Goal: Entertainment & Leisure: Browse casually

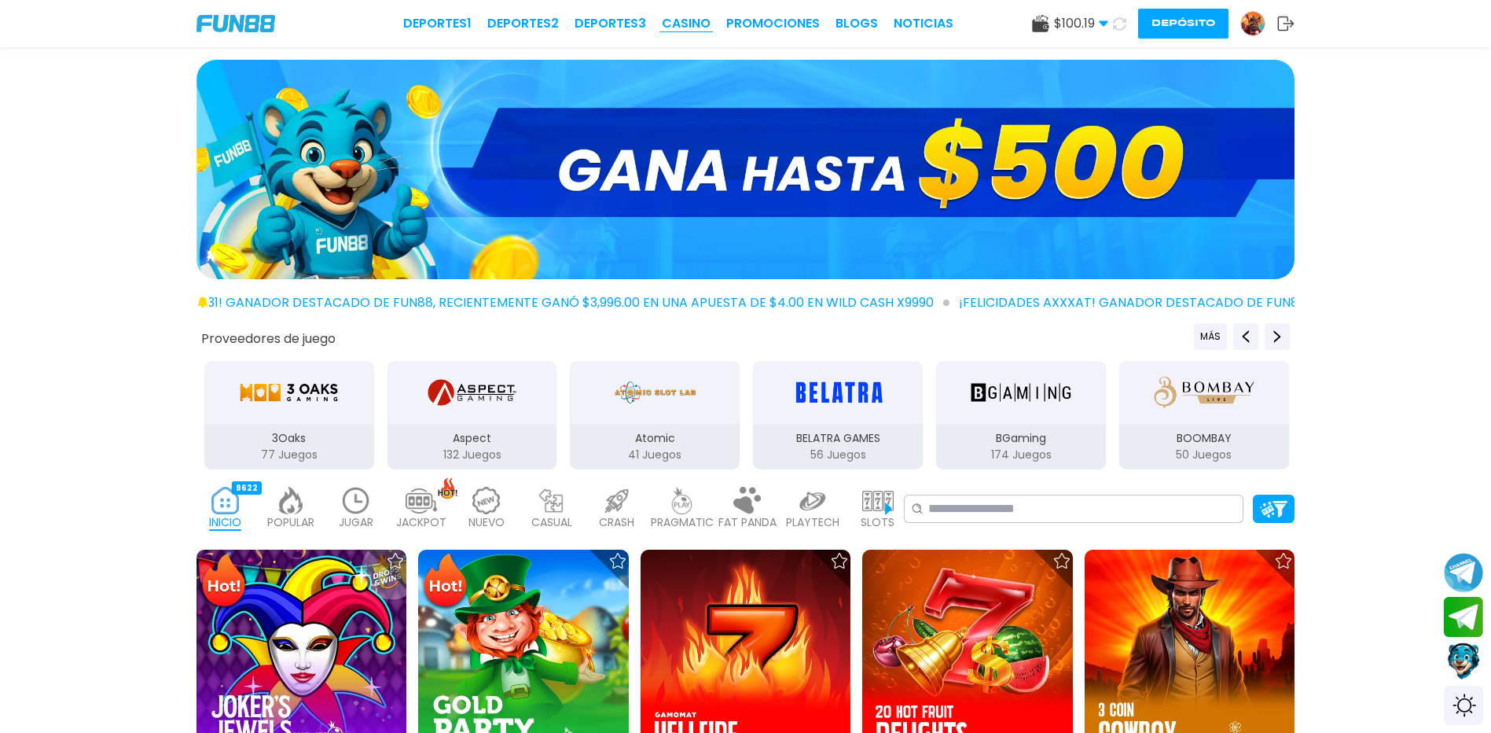
click at [700, 24] on link "CASINO" at bounding box center [686, 23] width 49 height 19
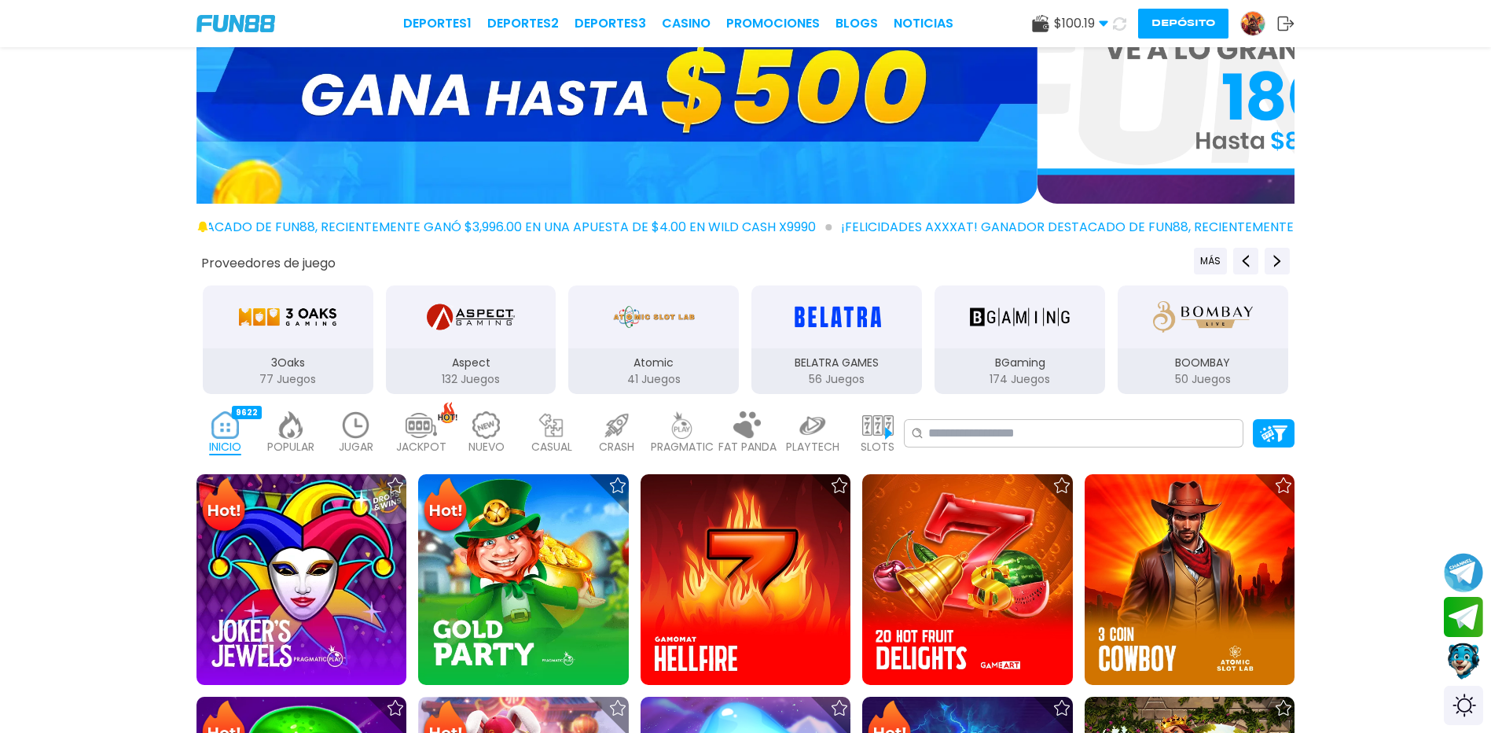
scroll to position [236, 0]
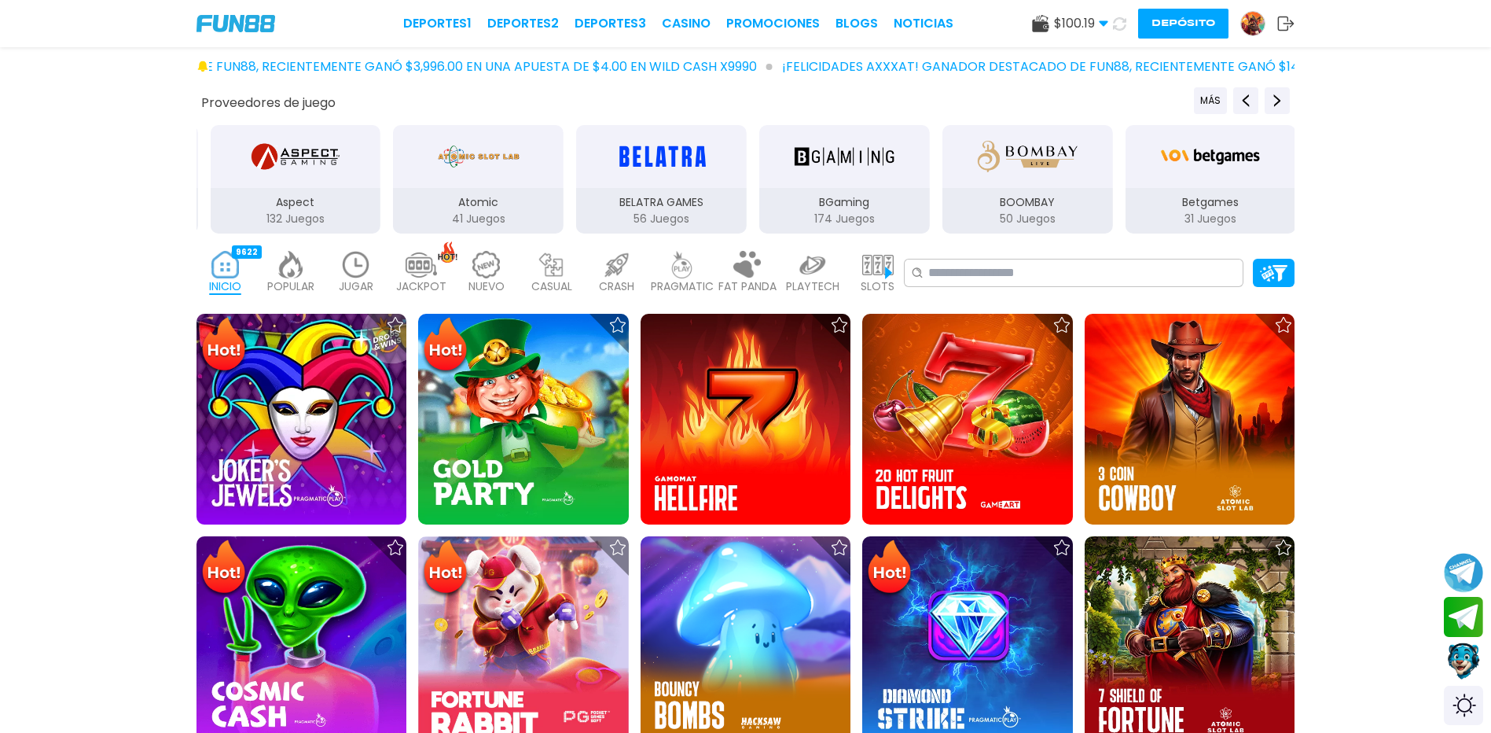
click at [682, 271] on img at bounding box center [682, 265] width 31 height 28
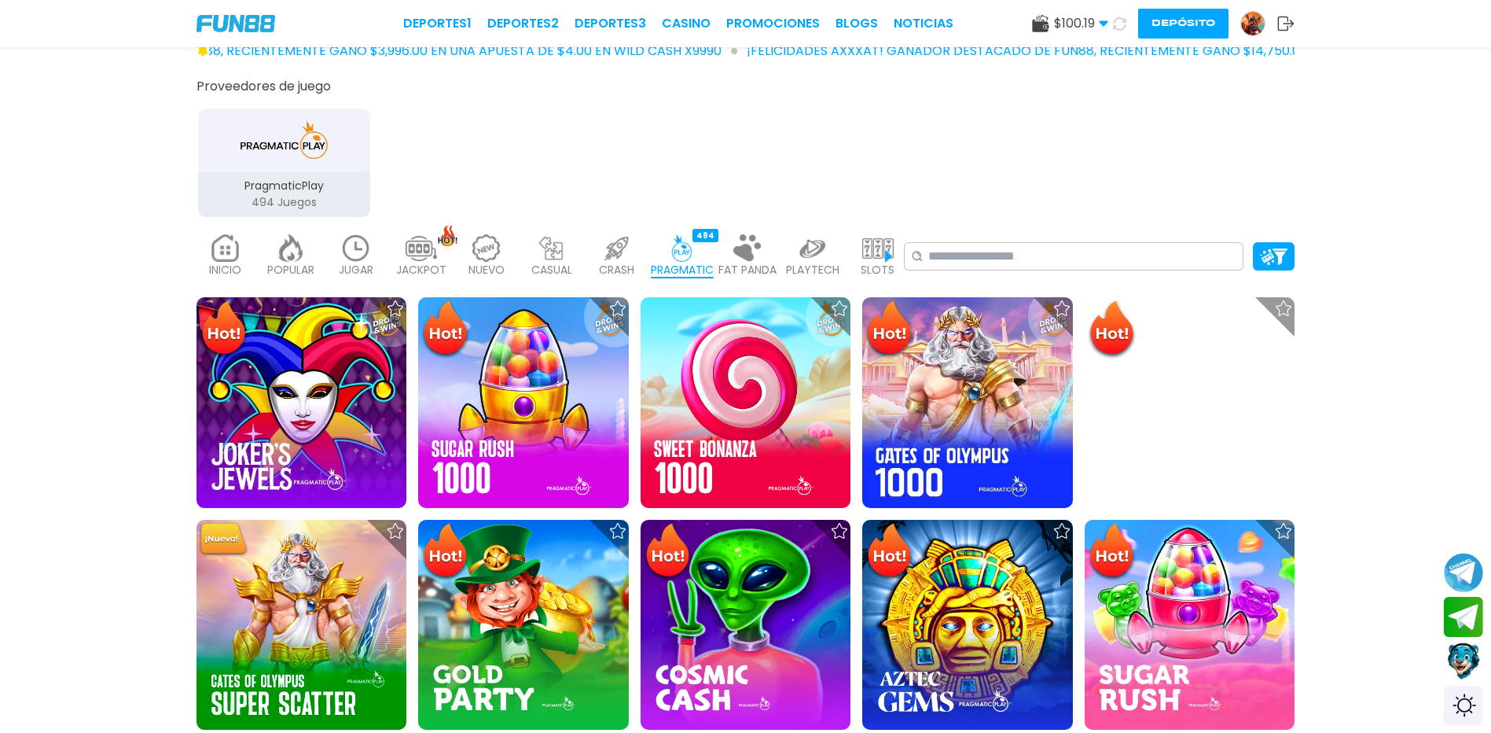
scroll to position [629, 0]
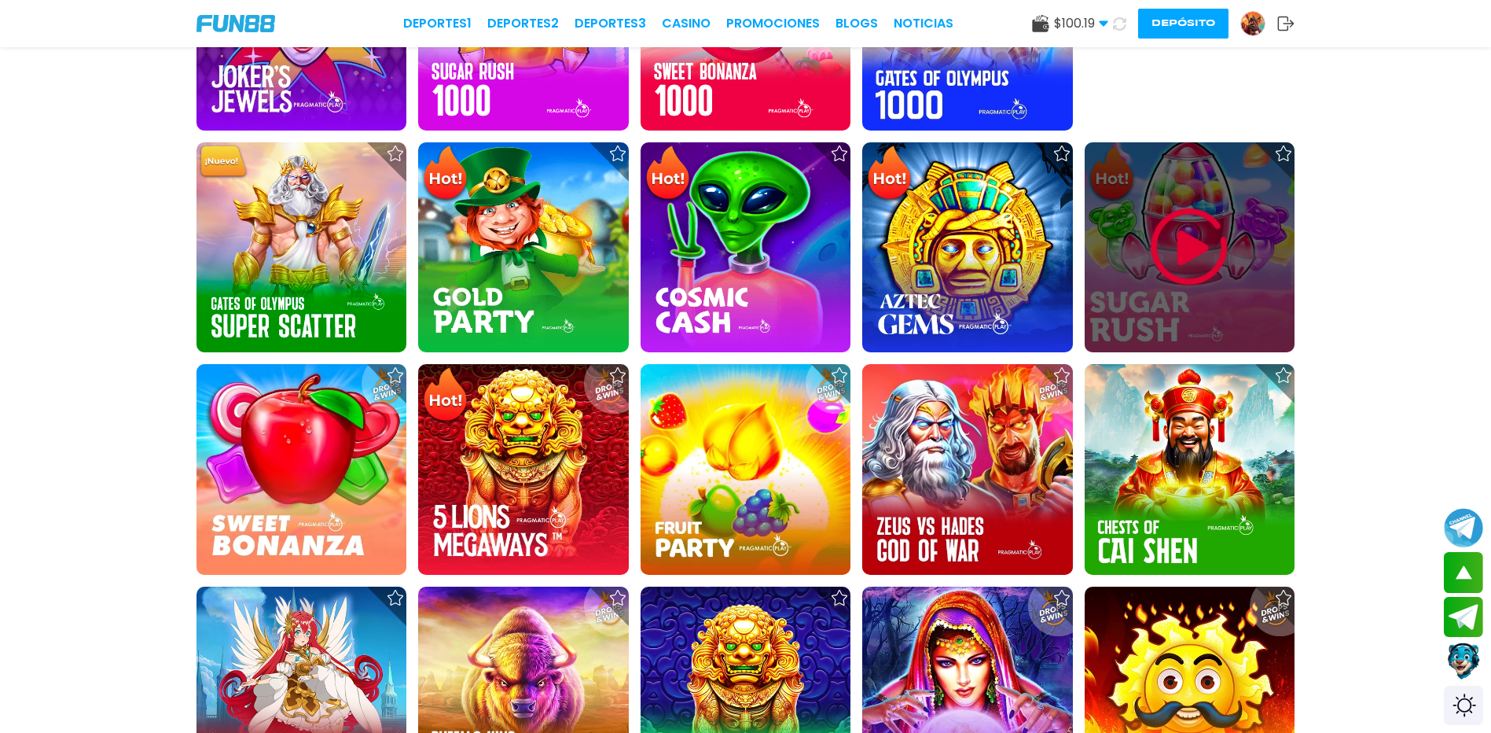
click at [1235, 265] on img at bounding box center [1189, 247] width 94 height 94
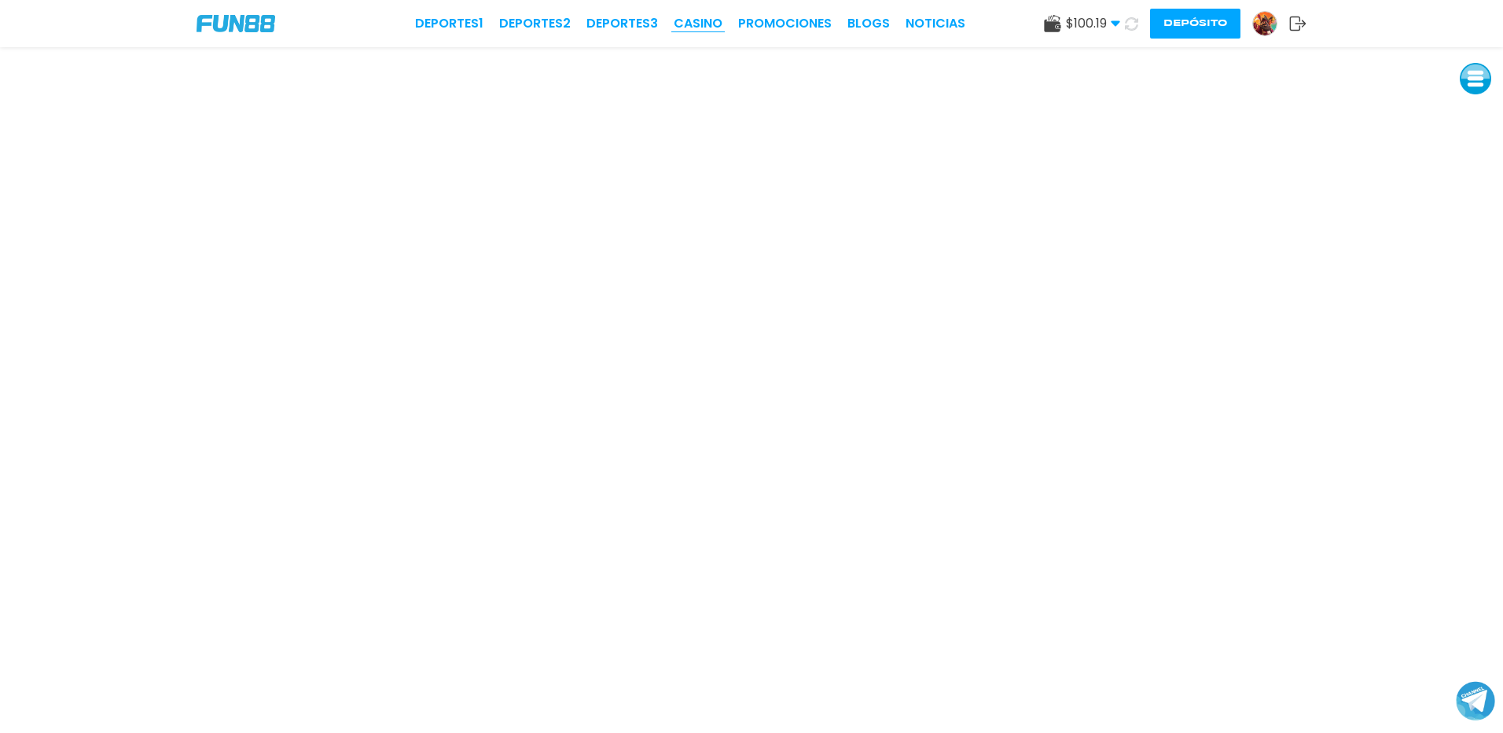
click at [690, 18] on link "CASINO" at bounding box center [698, 23] width 49 height 19
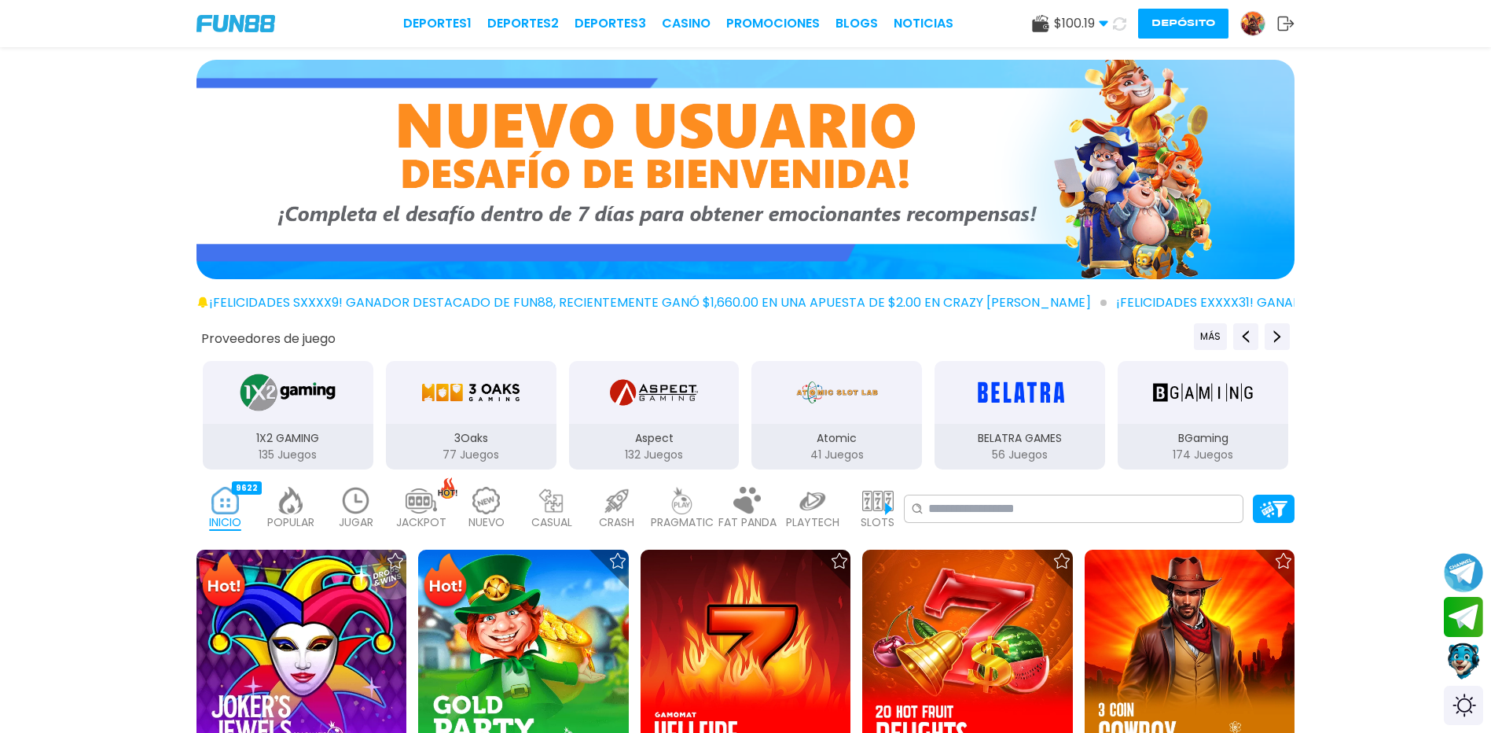
click at [680, 510] on img at bounding box center [682, 501] width 31 height 28
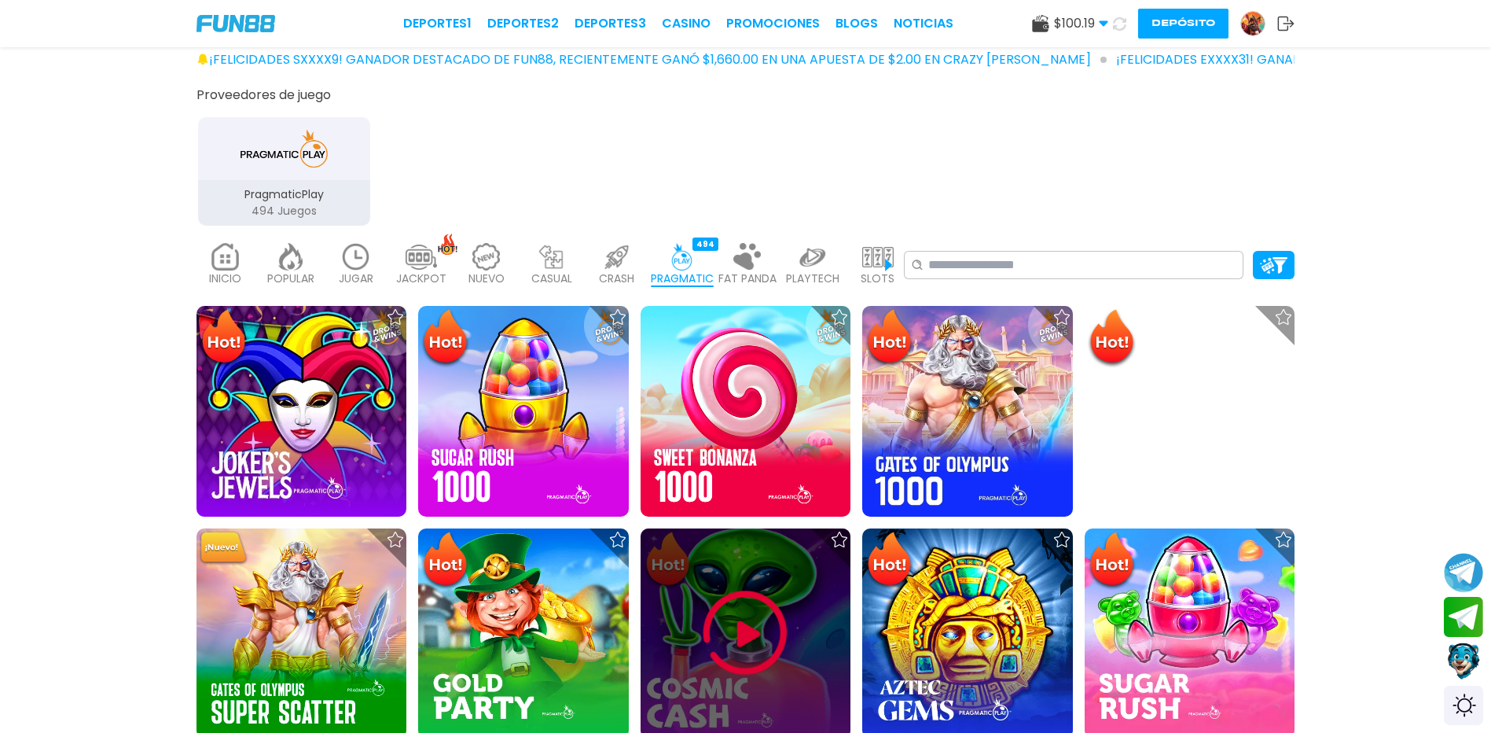
scroll to position [472, 0]
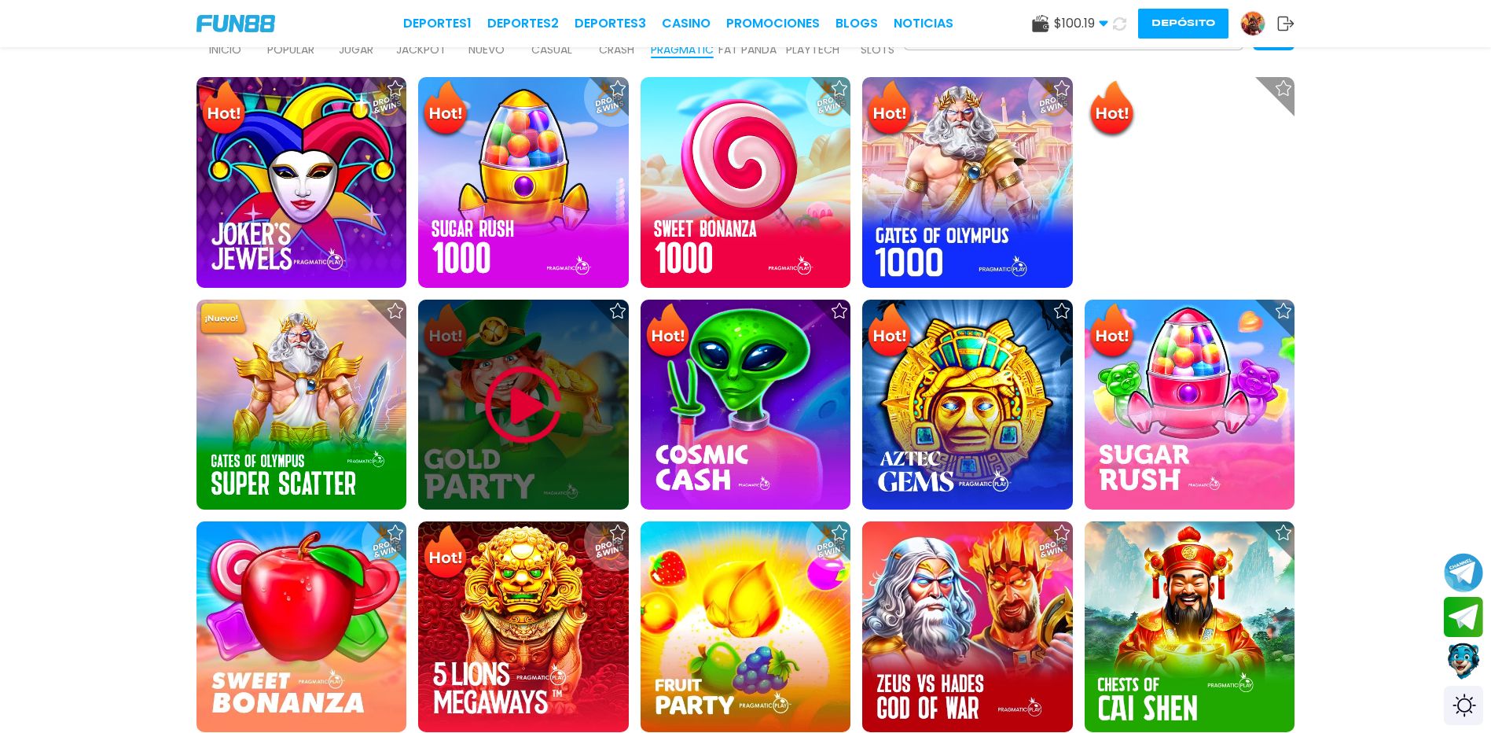
click at [537, 410] on img at bounding box center [523, 405] width 94 height 94
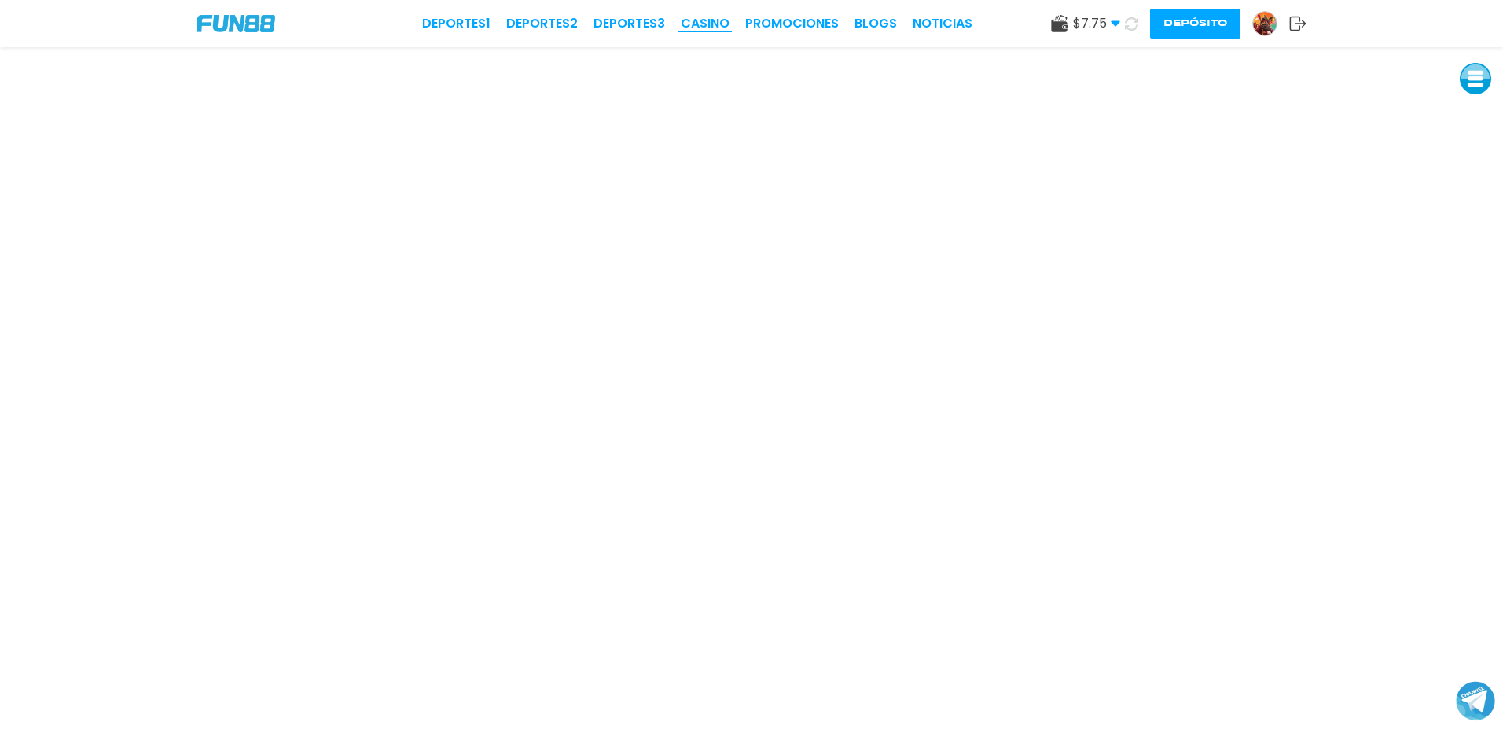
click at [700, 20] on link "CASINO" at bounding box center [705, 23] width 49 height 19
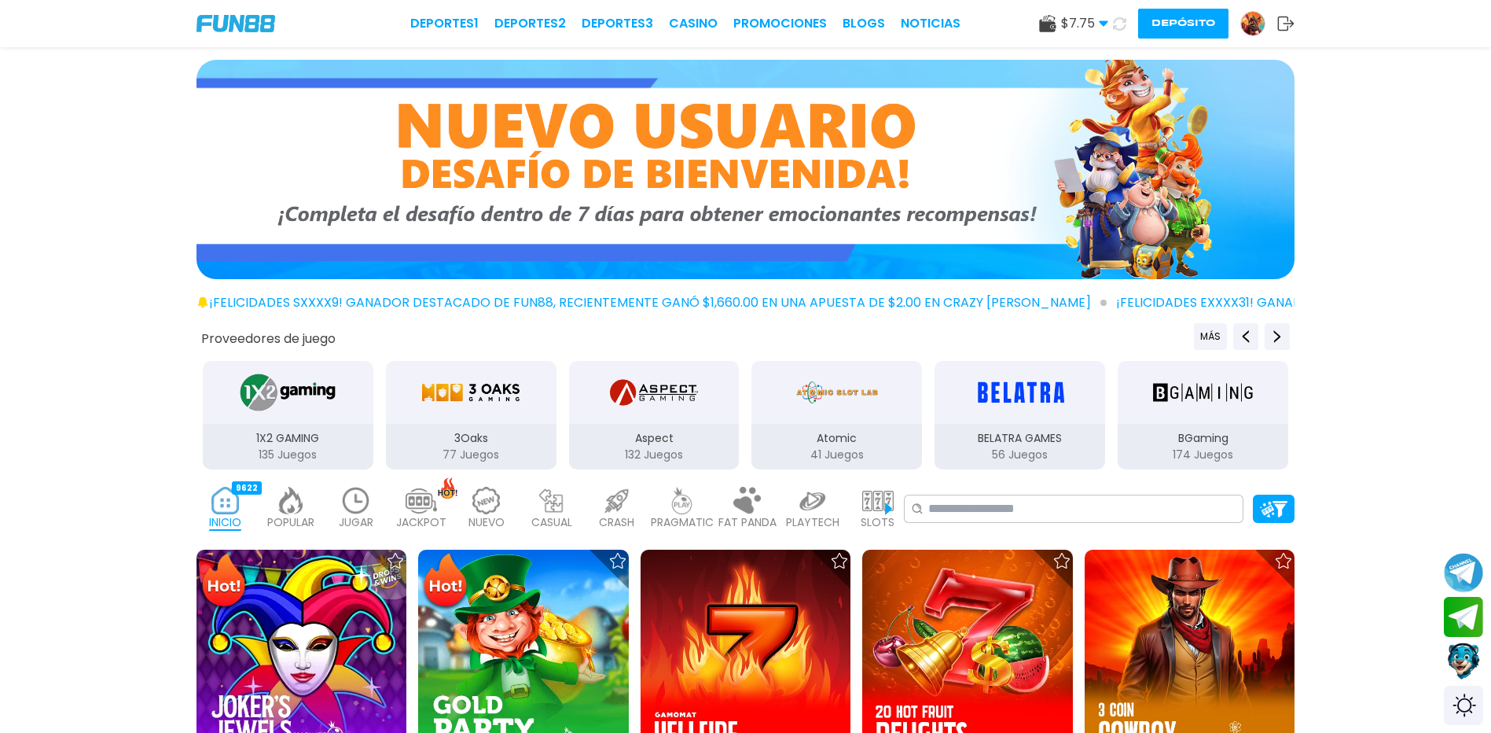
click at [659, 507] on div "PRAGMATIC 494" at bounding box center [681, 508] width 57 height 63
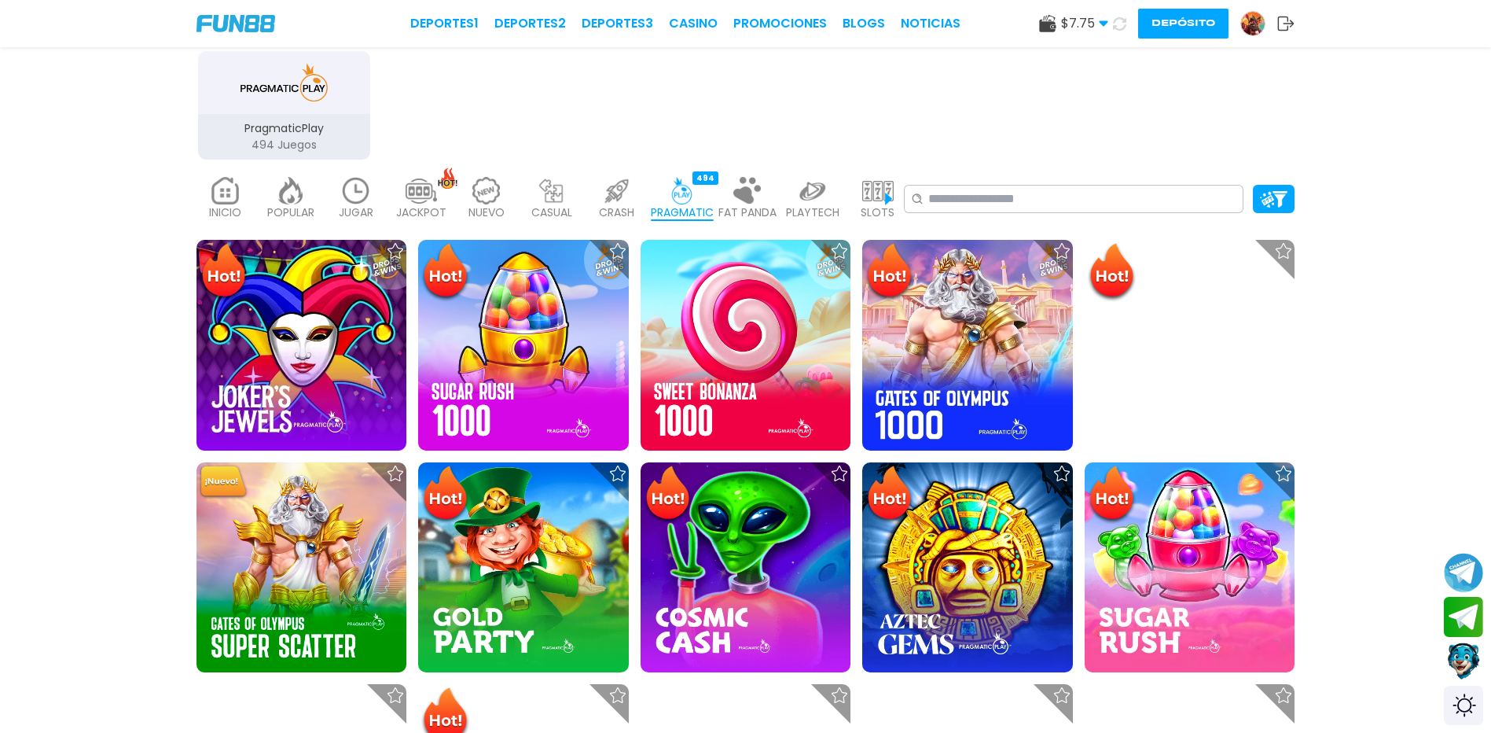
scroll to position [472, 0]
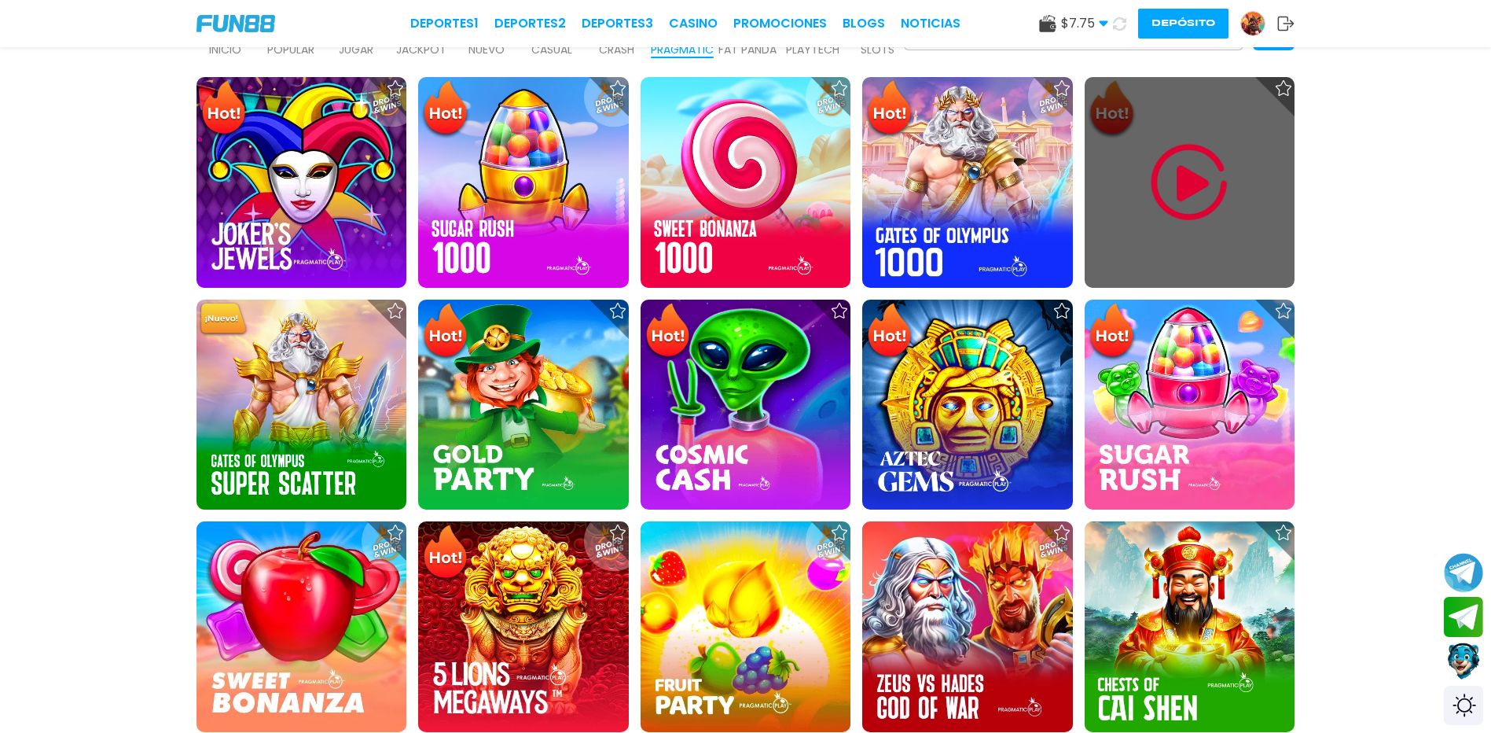
click at [1196, 204] on img at bounding box center [1189, 182] width 94 height 94
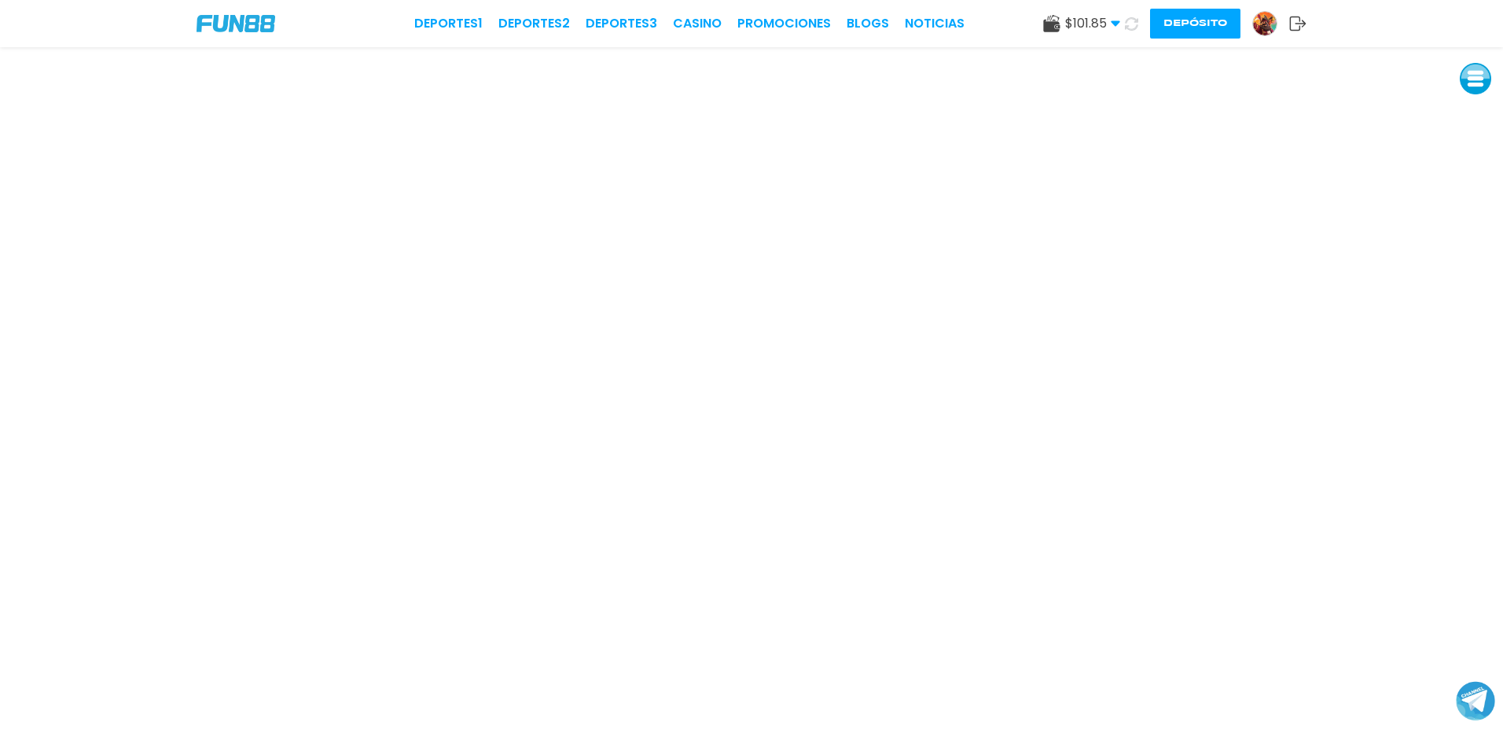
click at [1263, 28] on img at bounding box center [1265, 24] width 24 height 24
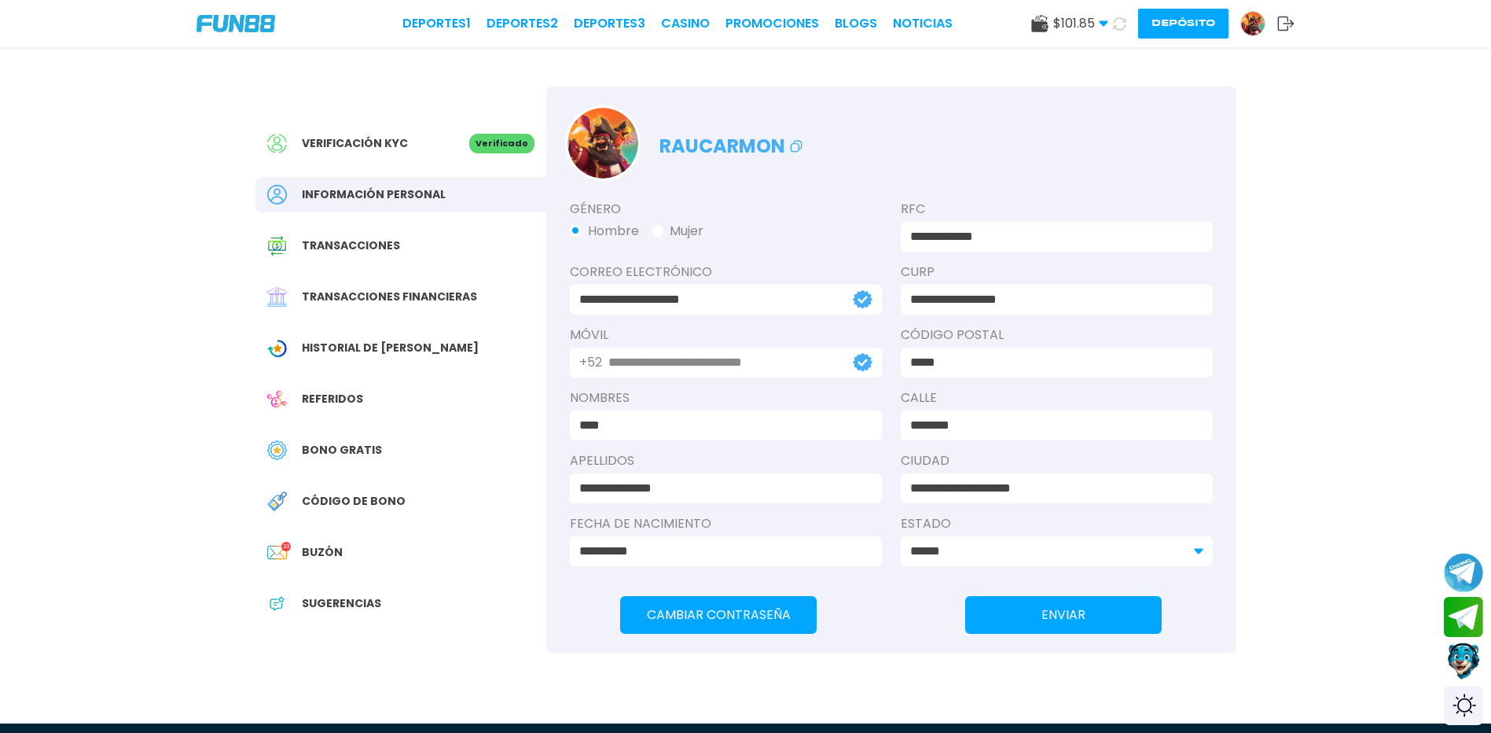
click at [340, 447] on span "Bono Gratis" at bounding box center [342, 450] width 80 height 17
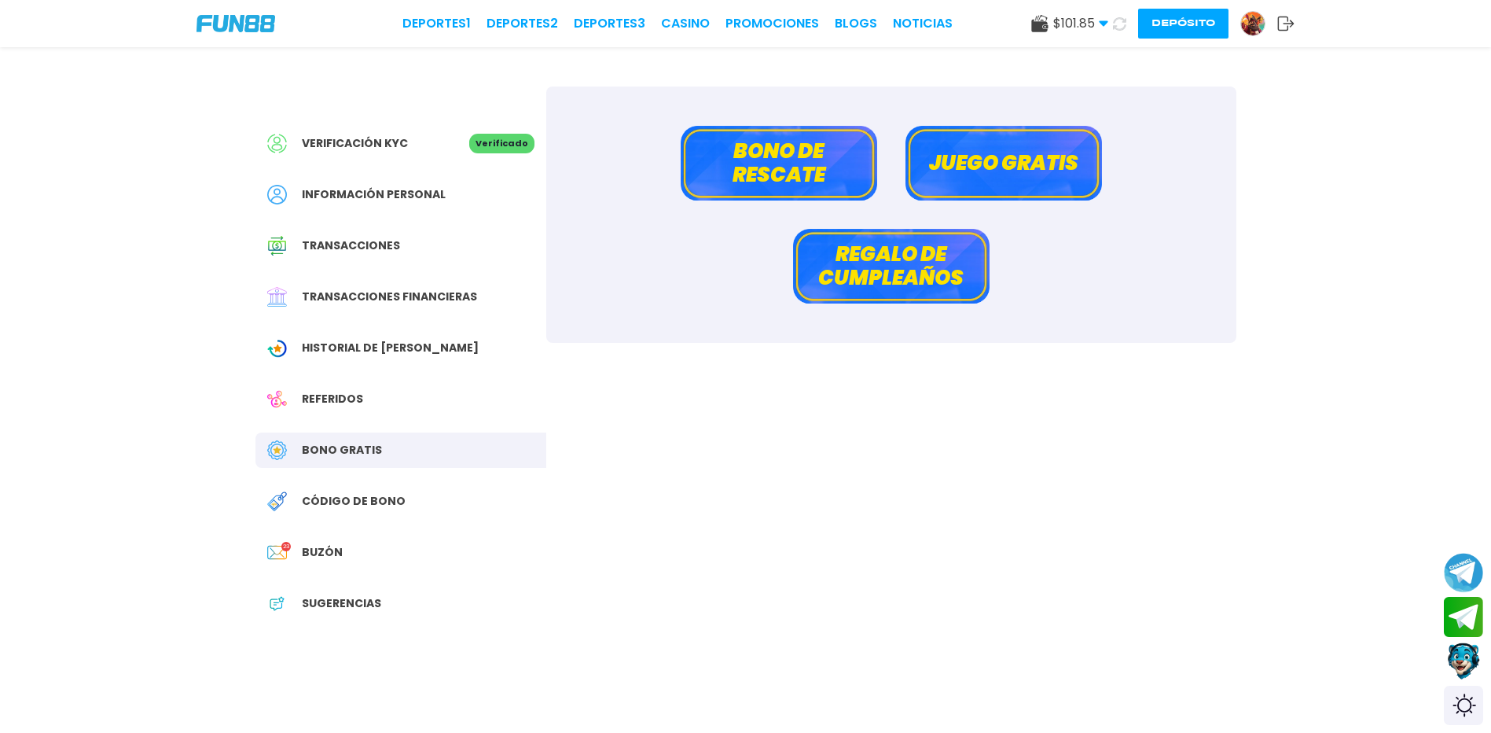
click at [813, 174] on button "Bono de rescate" at bounding box center [779, 163] width 197 height 75
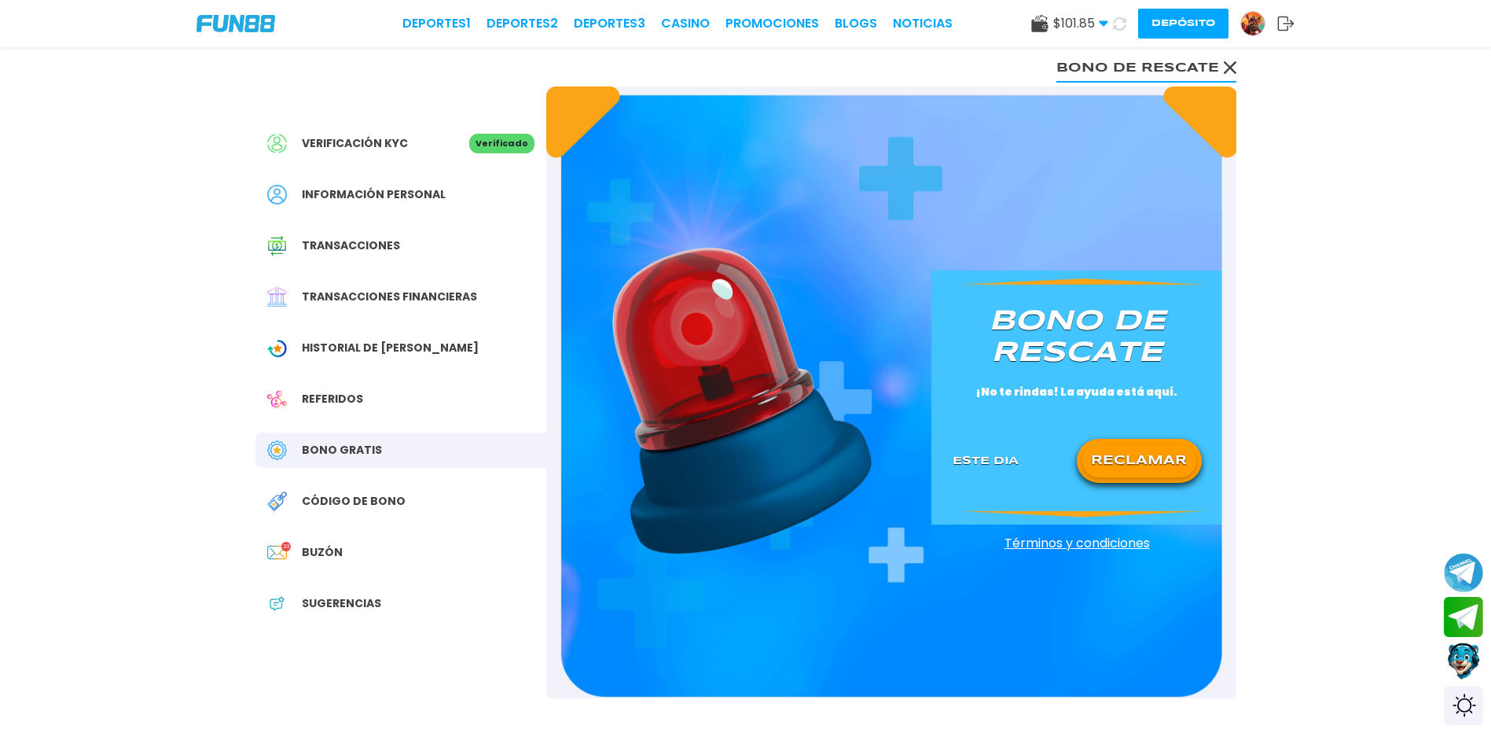
click at [1153, 477] on button "RECLAMAR" at bounding box center [1140, 460] width 114 height 33
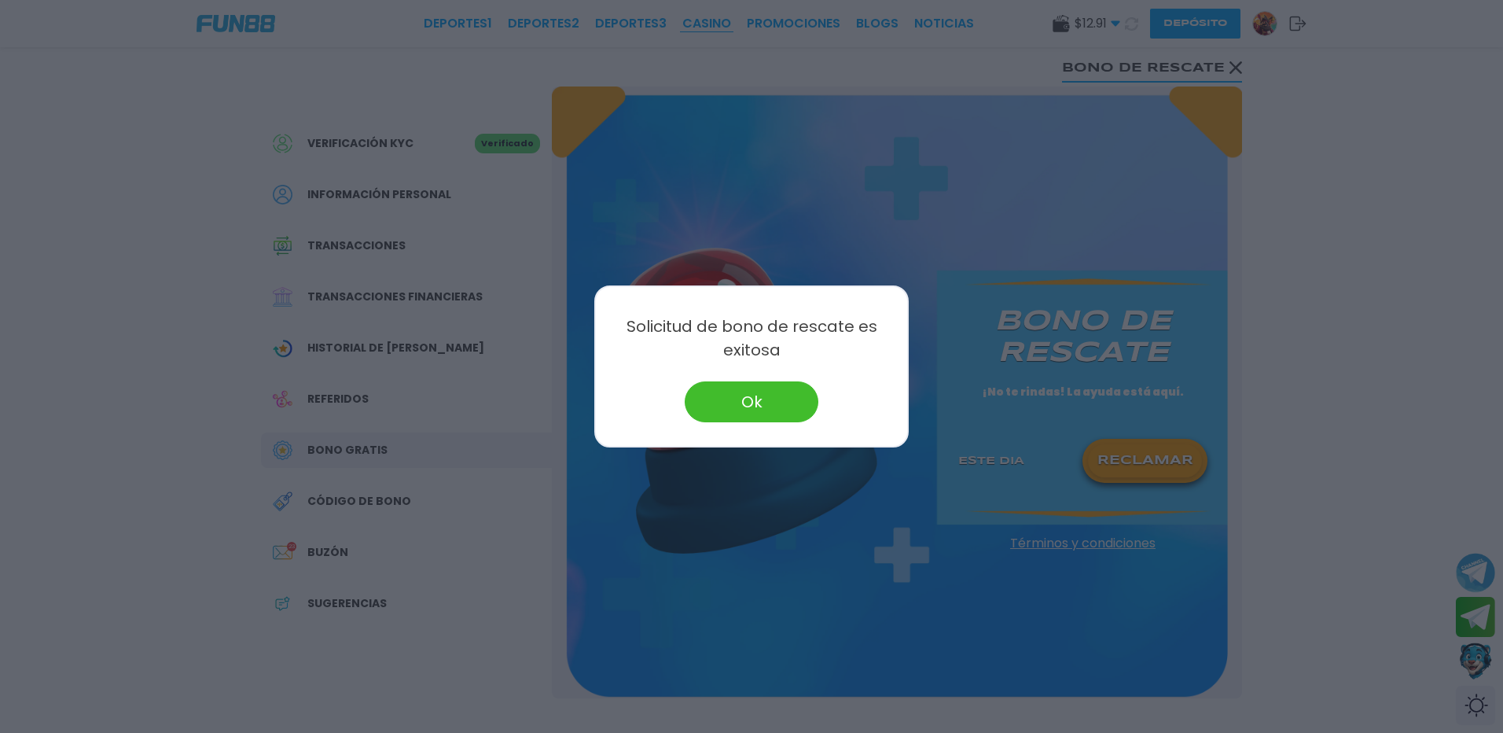
click at [695, 19] on div at bounding box center [751, 366] width 1503 height 733
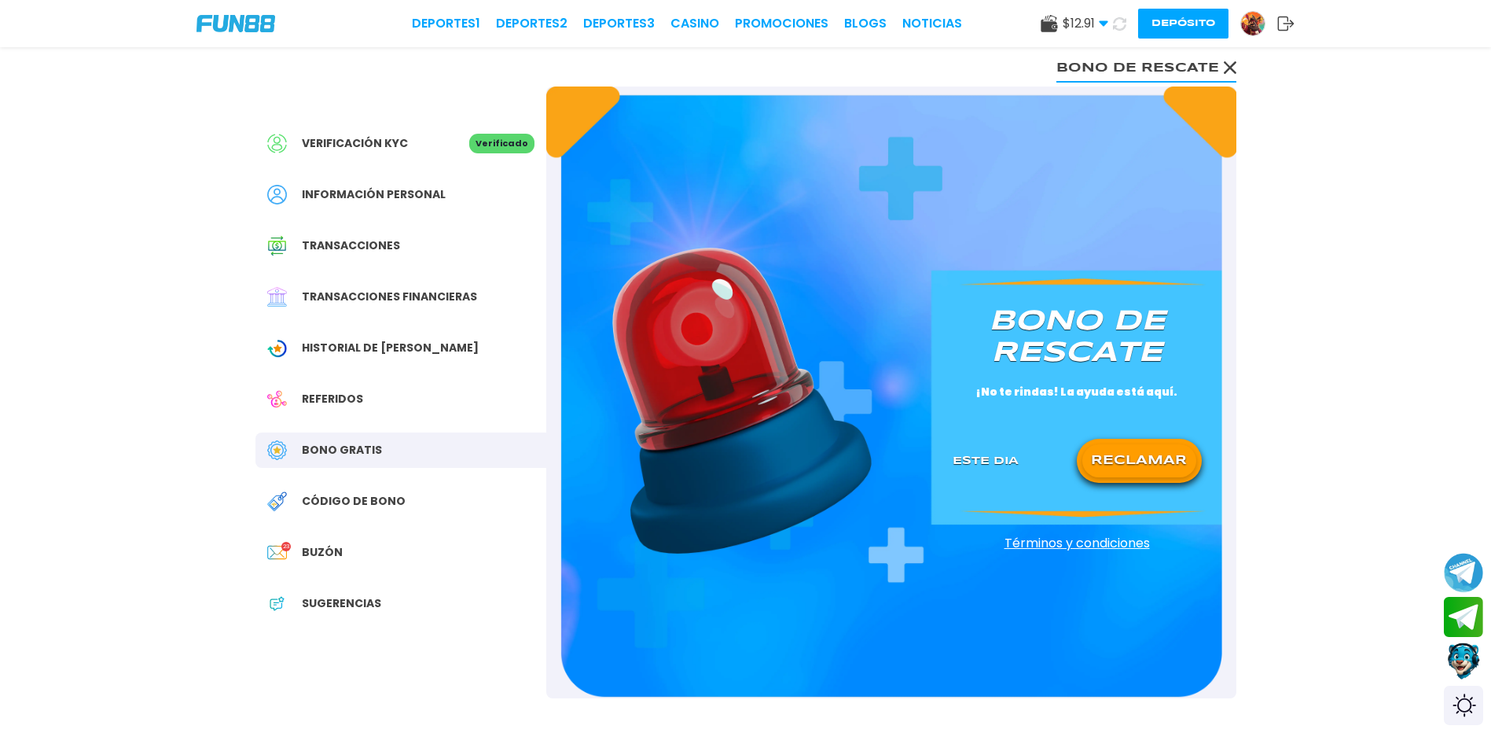
click at [1120, 25] on icon at bounding box center [1119, 23] width 13 height 13
click at [708, 28] on link "CASINO" at bounding box center [695, 23] width 49 height 19
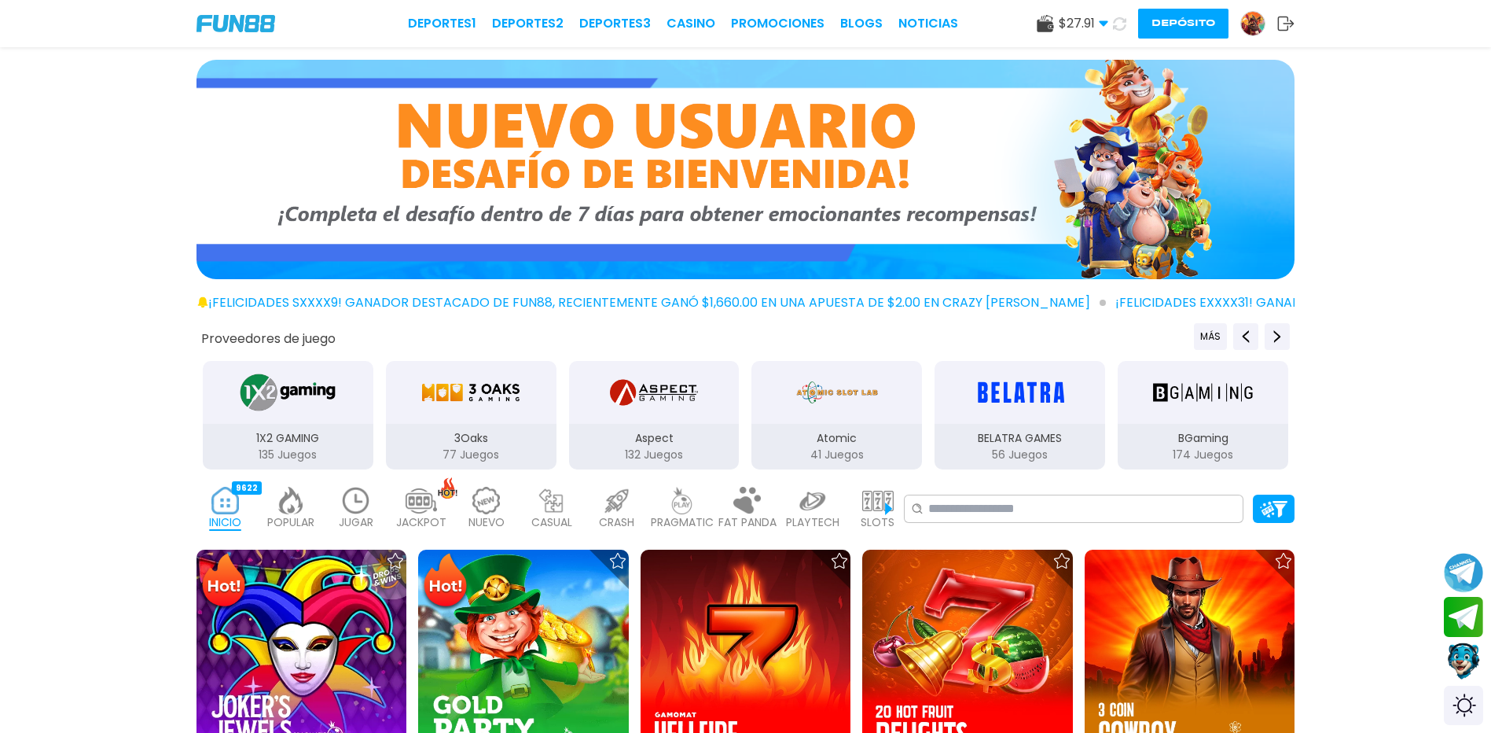
click at [1122, 28] on icon at bounding box center [1119, 24] width 14 height 14
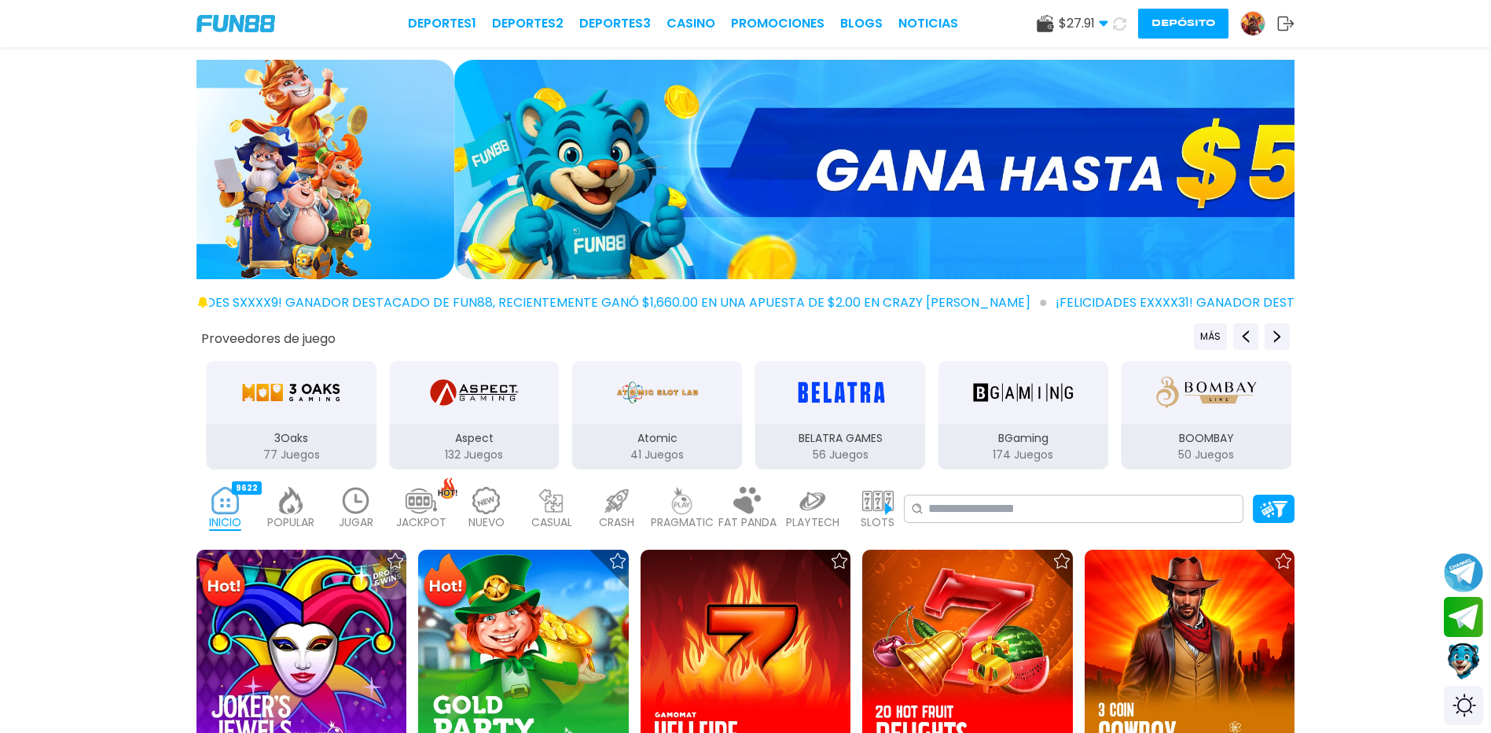
click at [686, 517] on p "PRAGMATIC" at bounding box center [682, 522] width 63 height 17
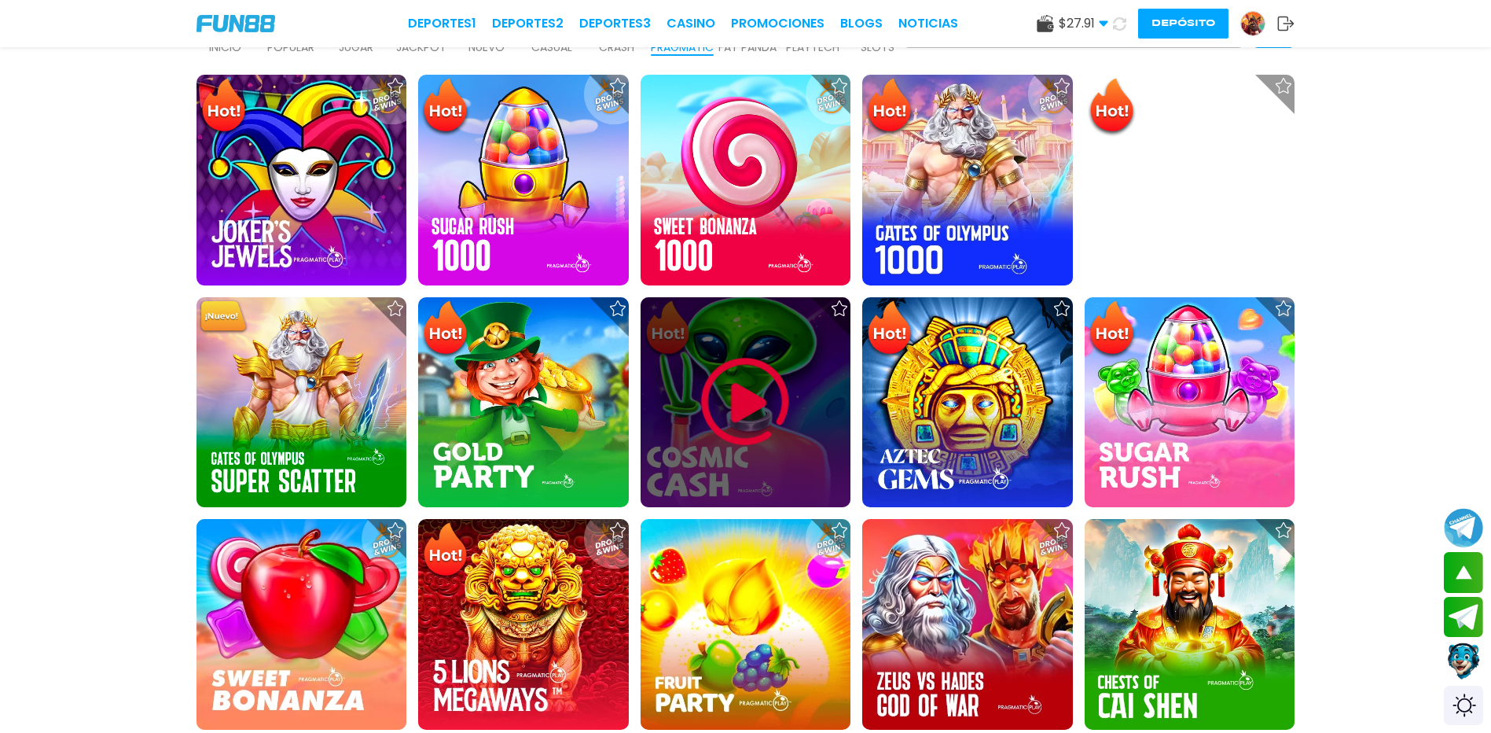
scroll to position [472, 0]
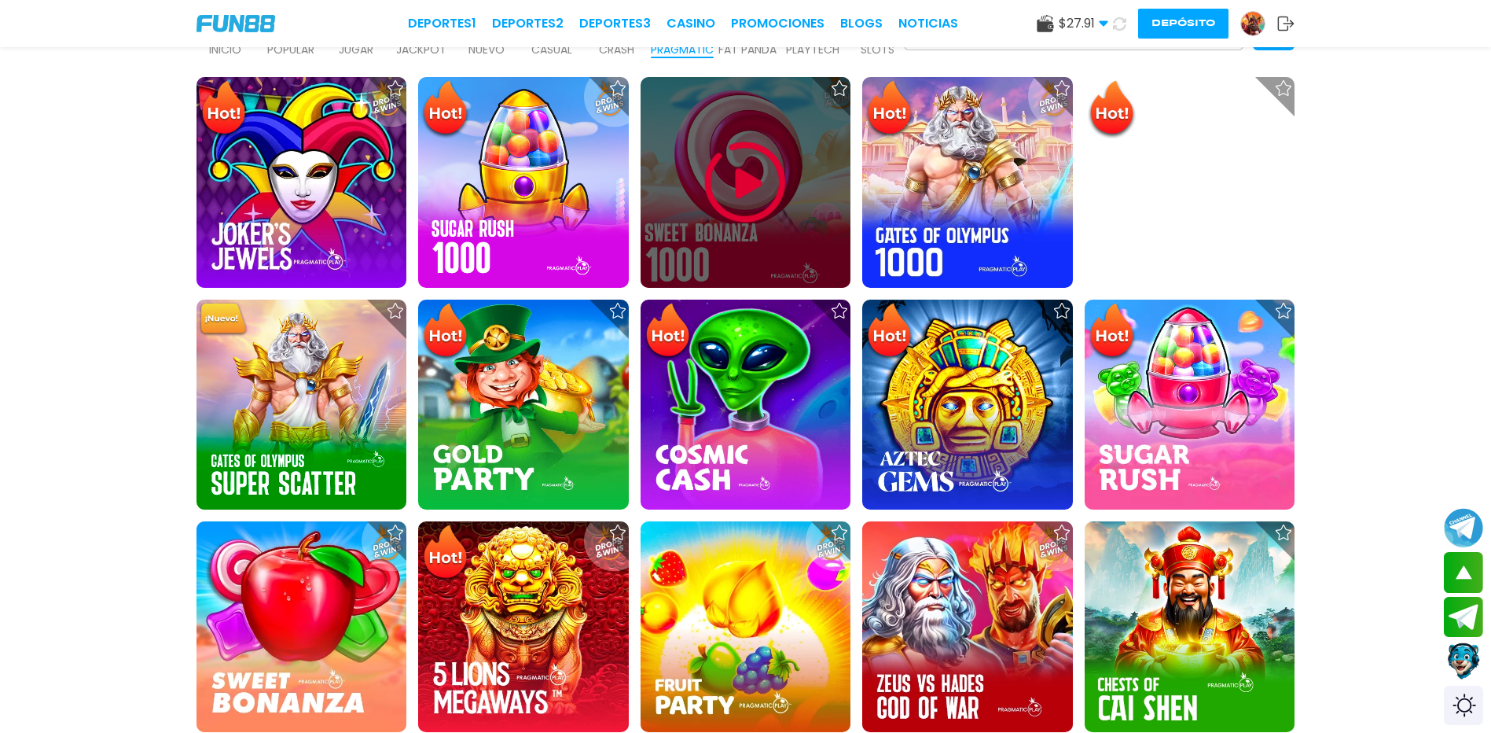
click at [738, 193] on img at bounding box center [745, 182] width 94 height 94
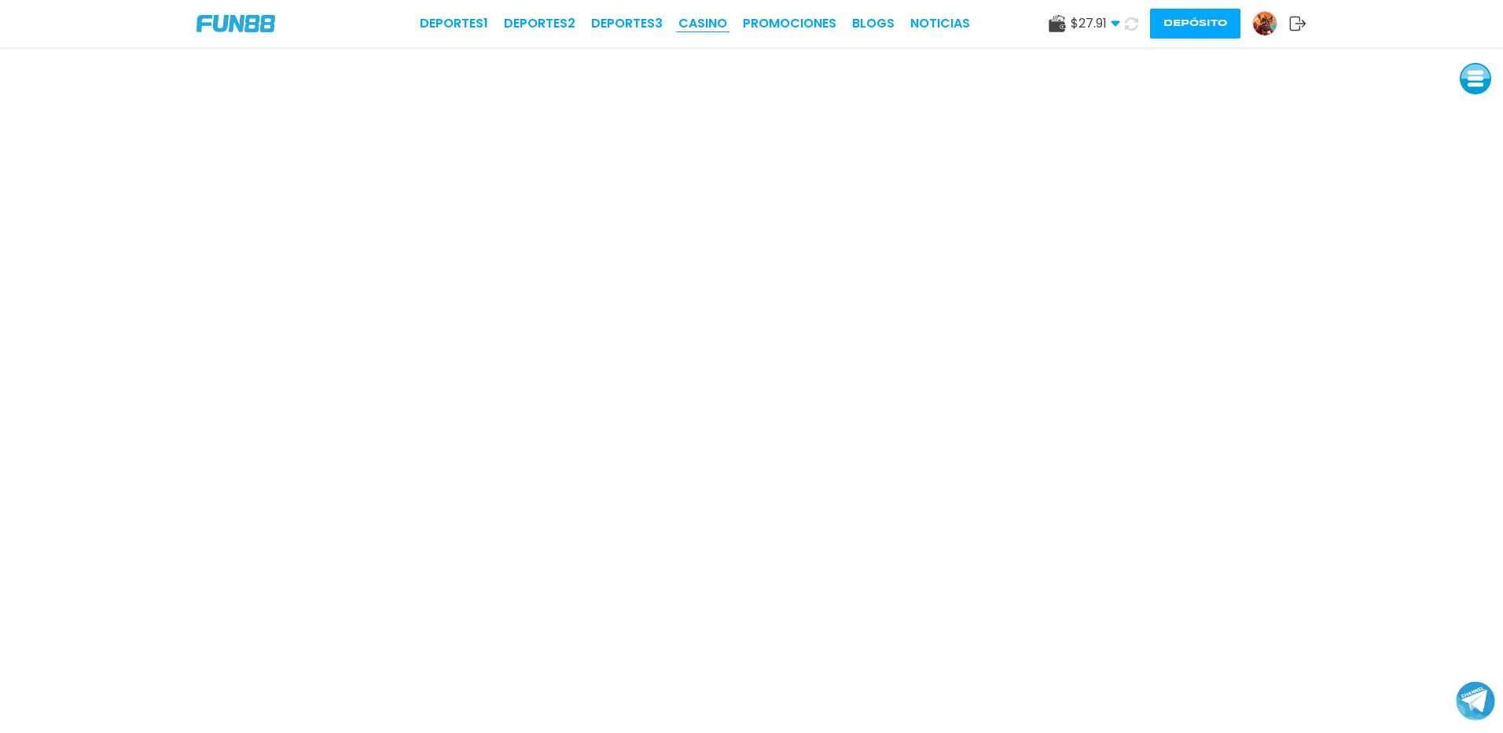
click at [721, 25] on link "CASINO" at bounding box center [702, 23] width 49 height 19
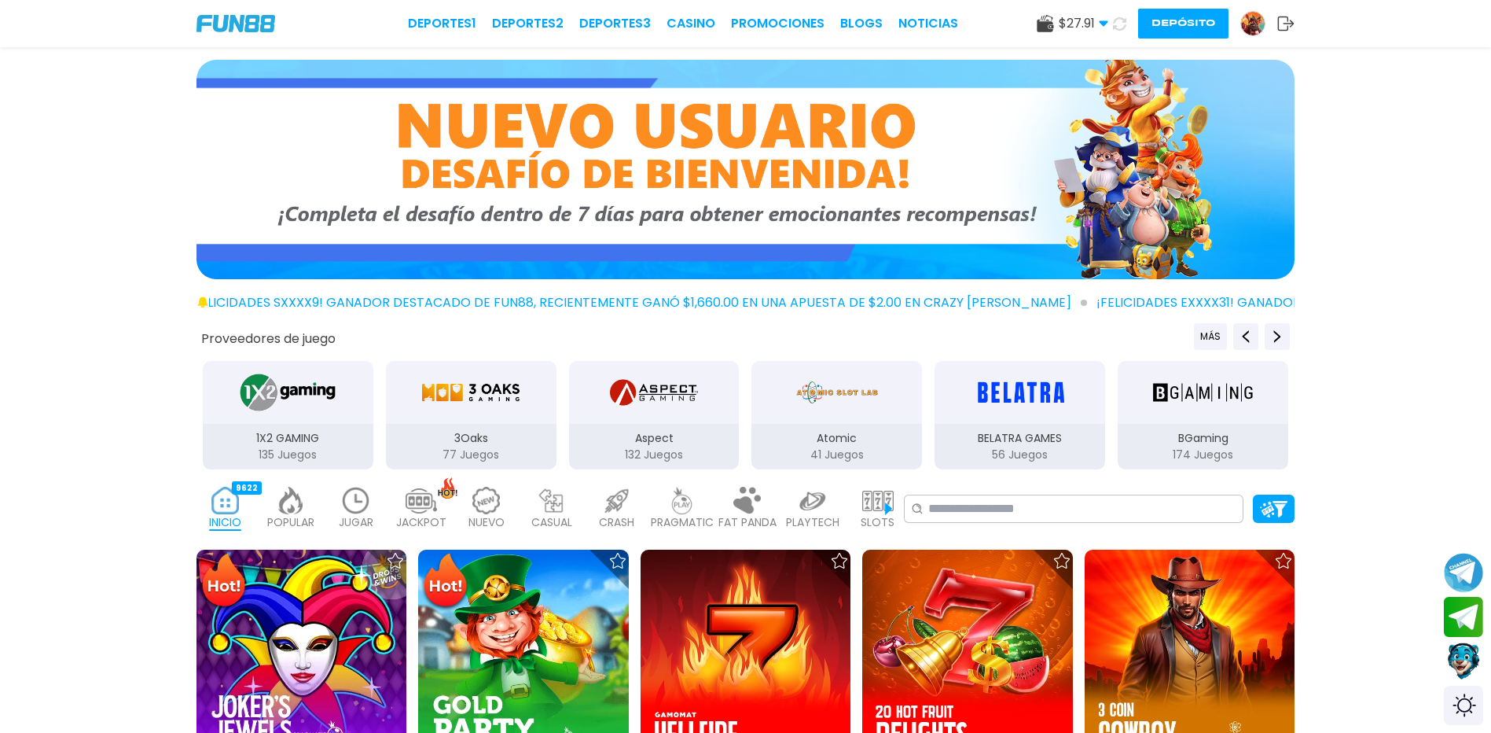
click at [704, 509] on div "PRAGMATIC 494" at bounding box center [681, 508] width 57 height 63
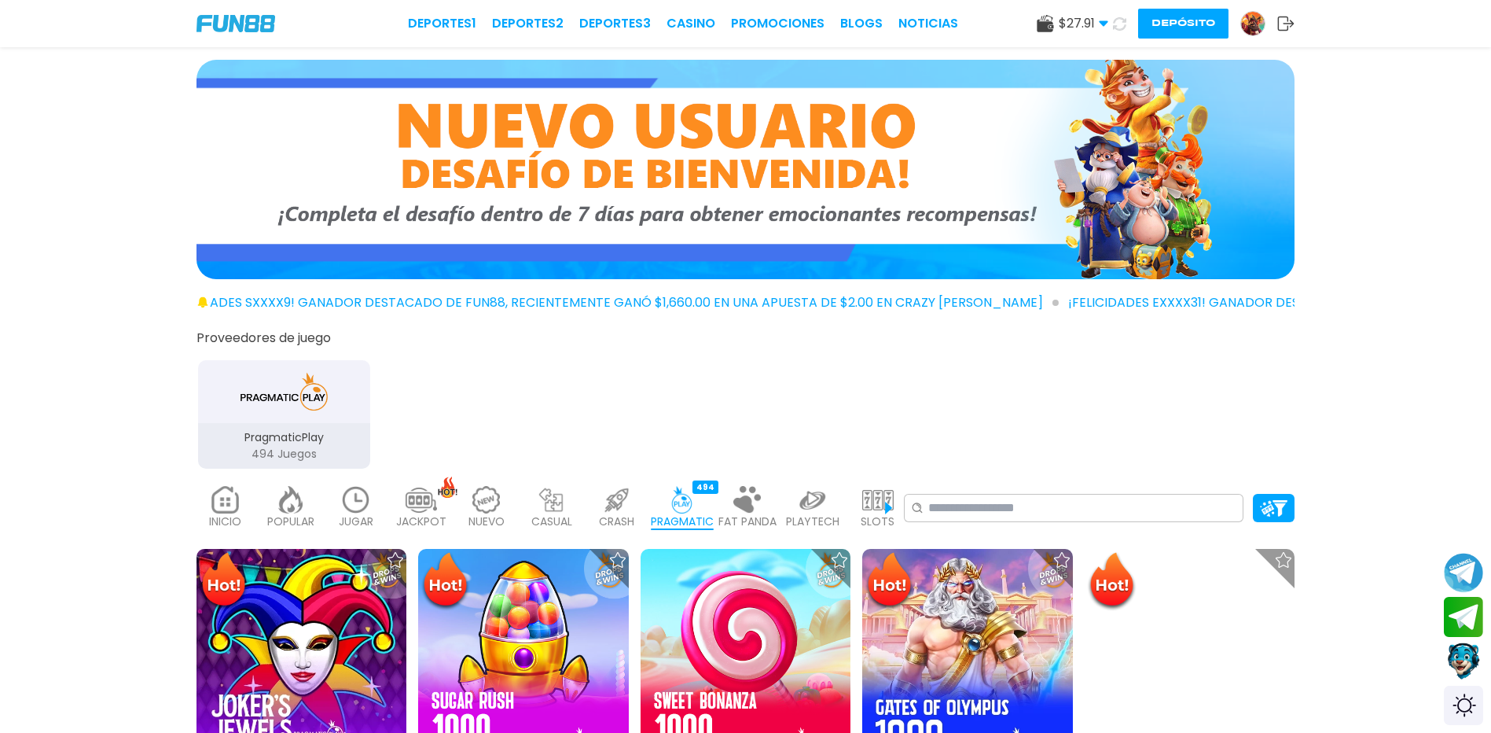
scroll to position [550, 0]
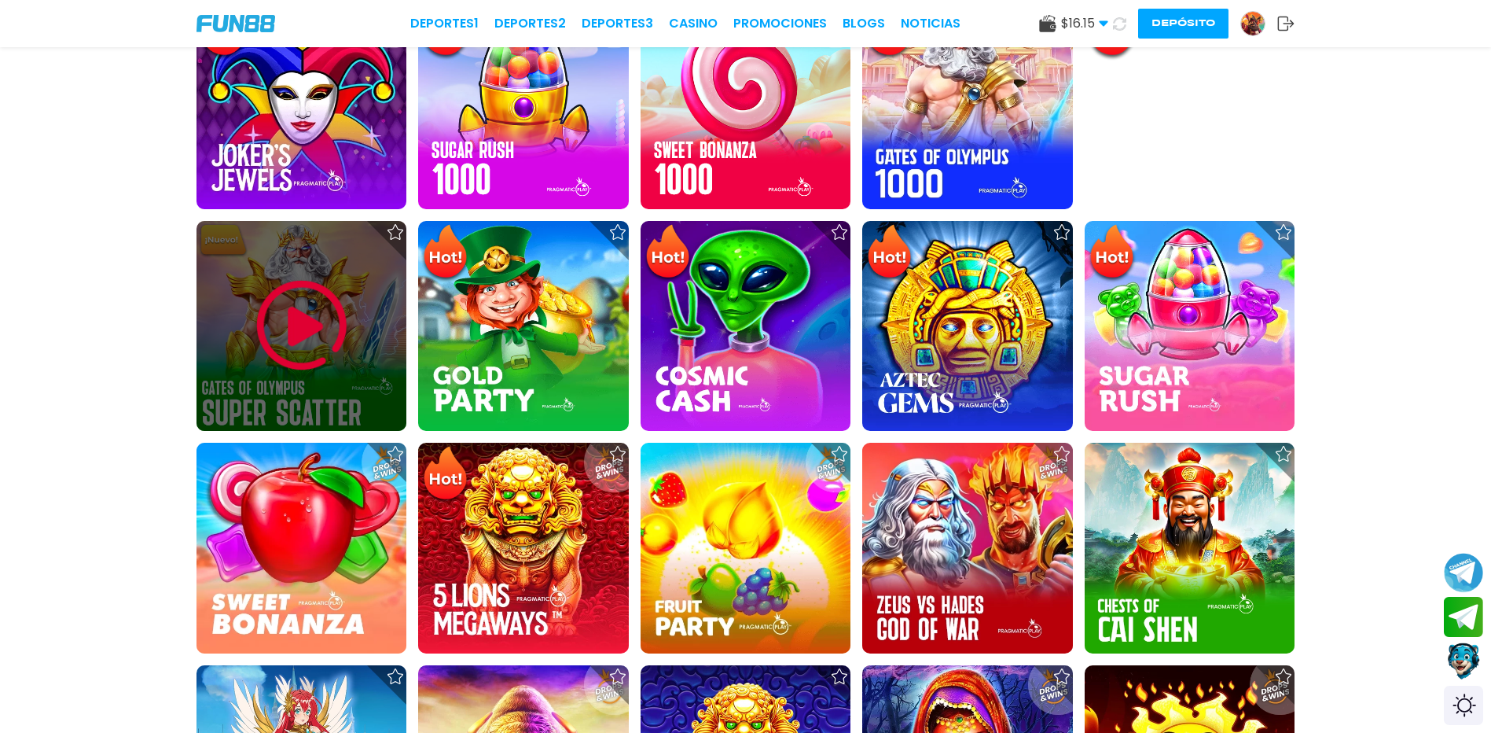
click at [331, 324] on img at bounding box center [302, 325] width 94 height 94
